Goal: Information Seeking & Learning: Learn about a topic

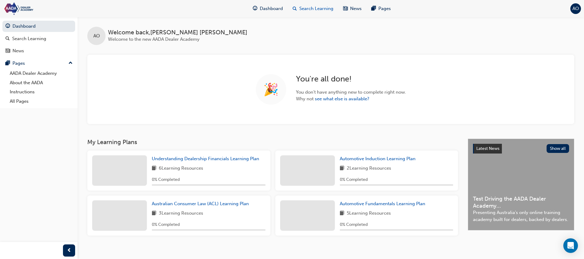
click at [309, 12] on div "Search Learning" at bounding box center [313, 8] width 51 height 12
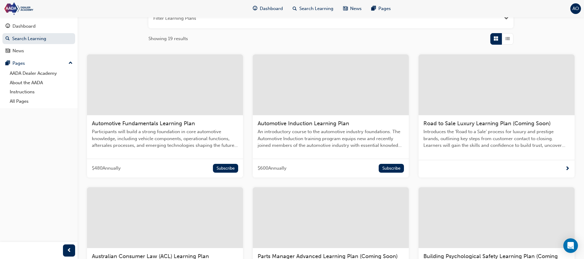
scroll to position [85, 0]
click at [260, 4] on div "Dashboard" at bounding box center [268, 8] width 40 height 12
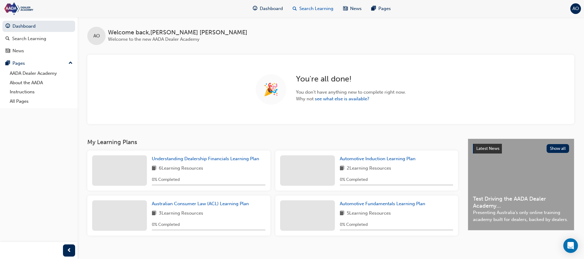
click at [309, 11] on span "Search Learning" at bounding box center [316, 8] width 34 height 7
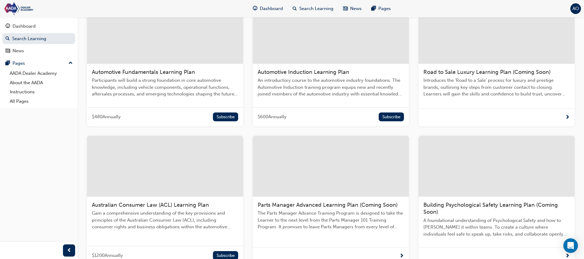
scroll to position [218, 0]
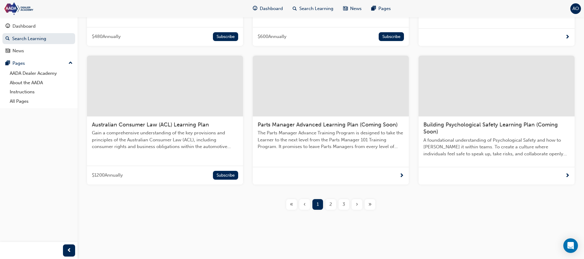
click at [328, 205] on div "2" at bounding box center [331, 204] width 11 height 11
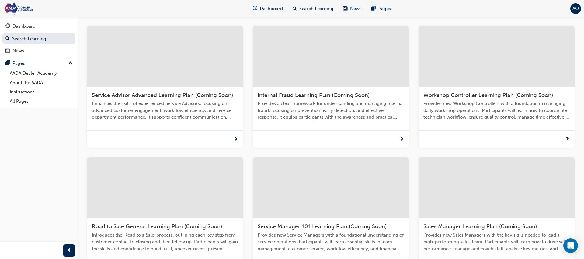
scroll to position [210, 0]
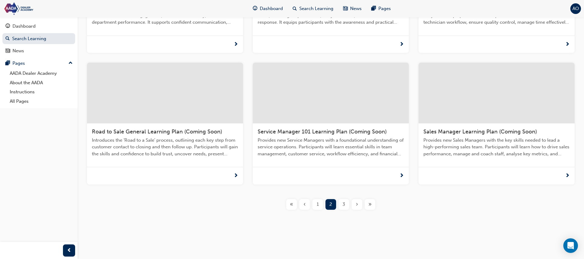
drag, startPoint x: 342, startPoint y: 202, endPoint x: 341, endPoint y: 192, distance: 10.7
click at [342, 202] on div "3" at bounding box center [344, 204] width 11 height 11
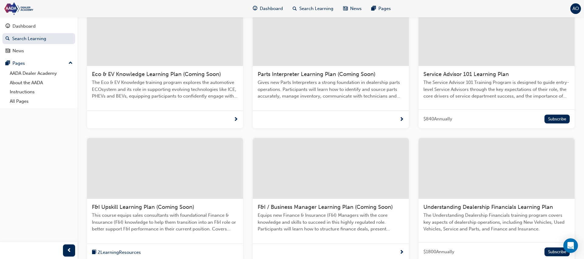
scroll to position [212, 0]
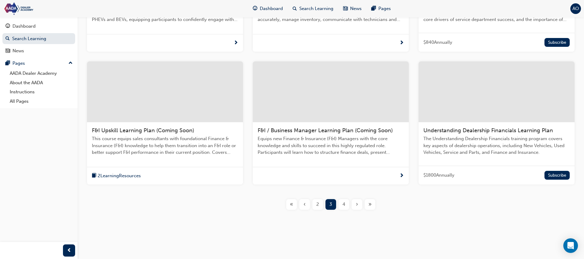
click at [343, 202] on span "4" at bounding box center [344, 204] width 3 height 7
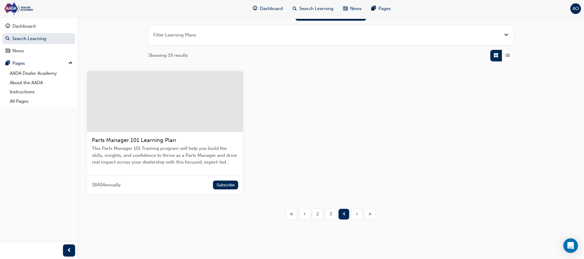
scroll to position [42, 0]
